Goal: Find specific page/section: Find specific page/section

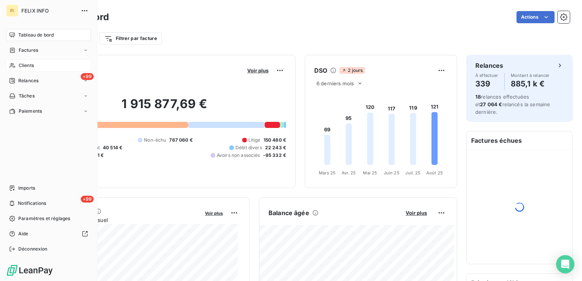
click at [16, 65] on div "Clients" at bounding box center [48, 65] width 85 height 12
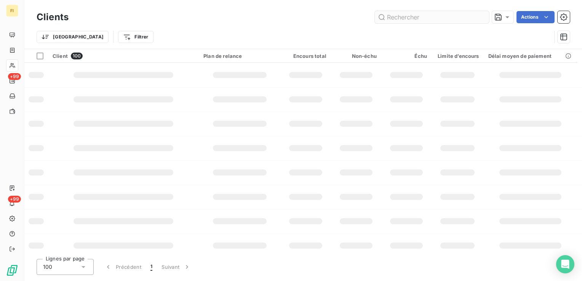
click at [437, 19] on input "text" at bounding box center [432, 17] width 114 height 12
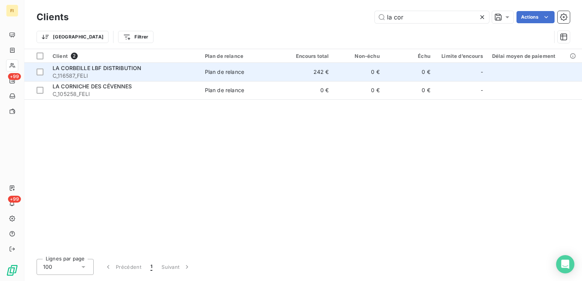
type input "la cor"
click at [160, 76] on span "C_116587_FELI" at bounding box center [124, 76] width 143 height 8
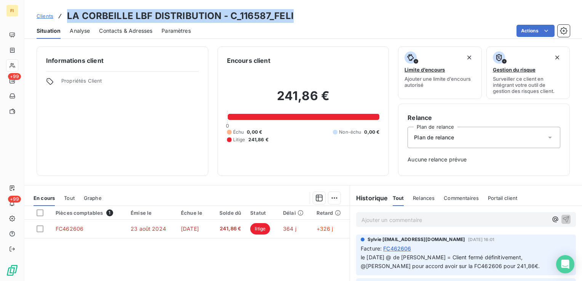
drag, startPoint x: 303, startPoint y: 19, endPoint x: 66, endPoint y: 18, distance: 237.0
click at [66, 18] on div "Clients LA CORBEILLE LBF DISTRIBUTION - C_116587_FELI" at bounding box center [303, 16] width 558 height 14
click at [310, 18] on div "Clients LA CORBEILLE LBF DISTRIBUTION - C_116587_FELI" at bounding box center [303, 16] width 558 height 14
